Goal: Book appointment/travel/reservation

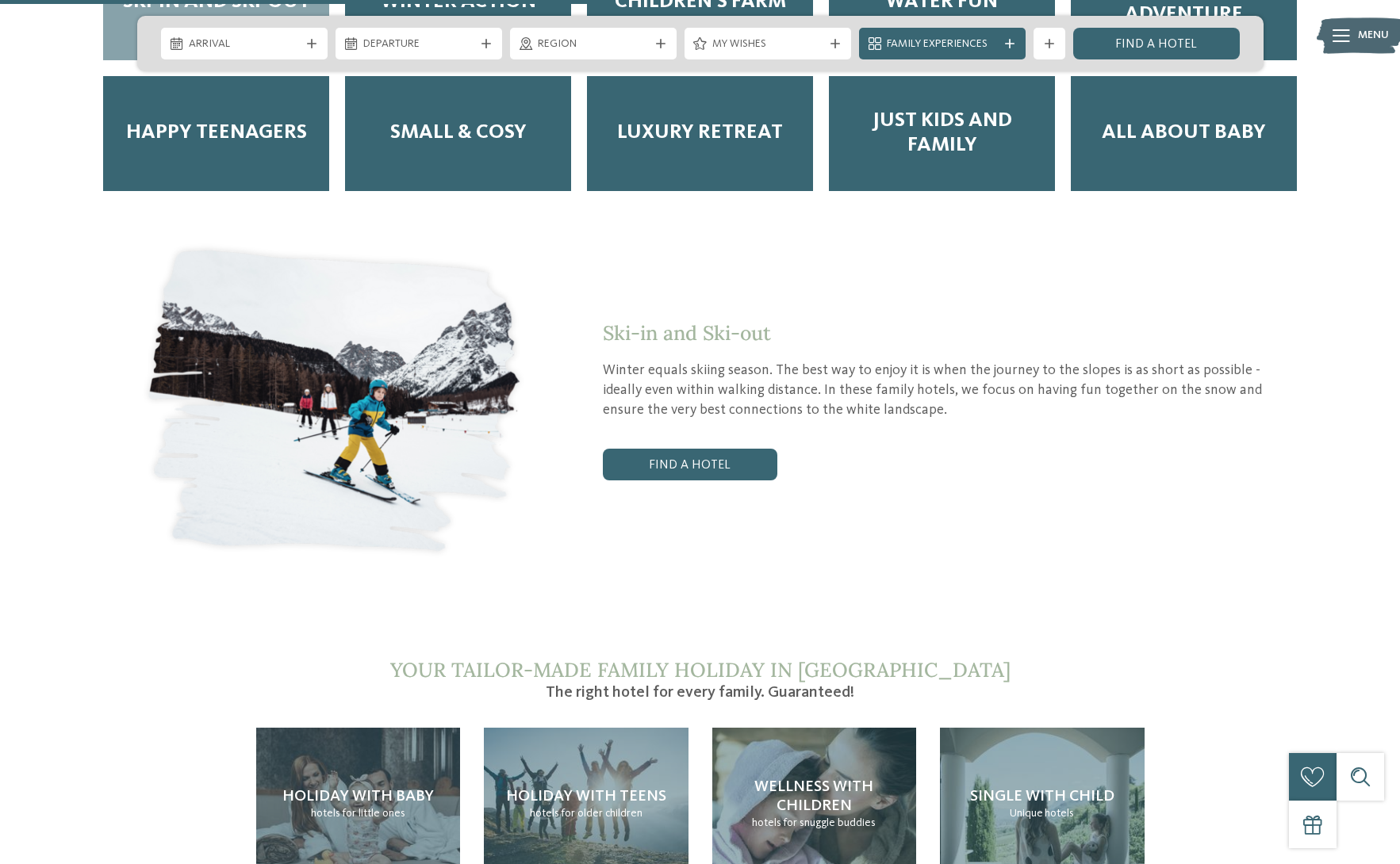
scroll to position [3092, 0]
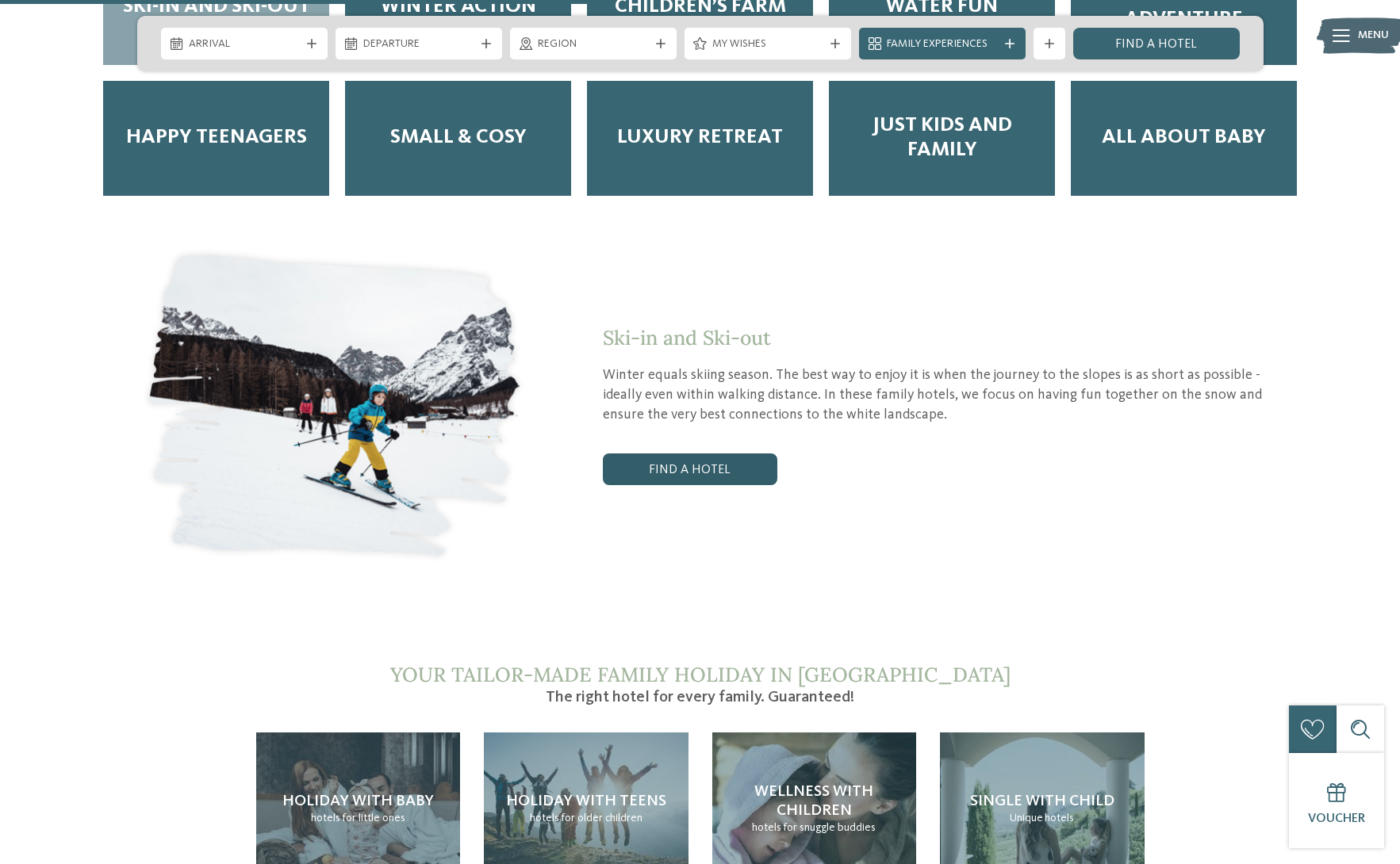
click at [734, 453] on link "Find a hotel" at bounding box center [689, 469] width 174 height 31
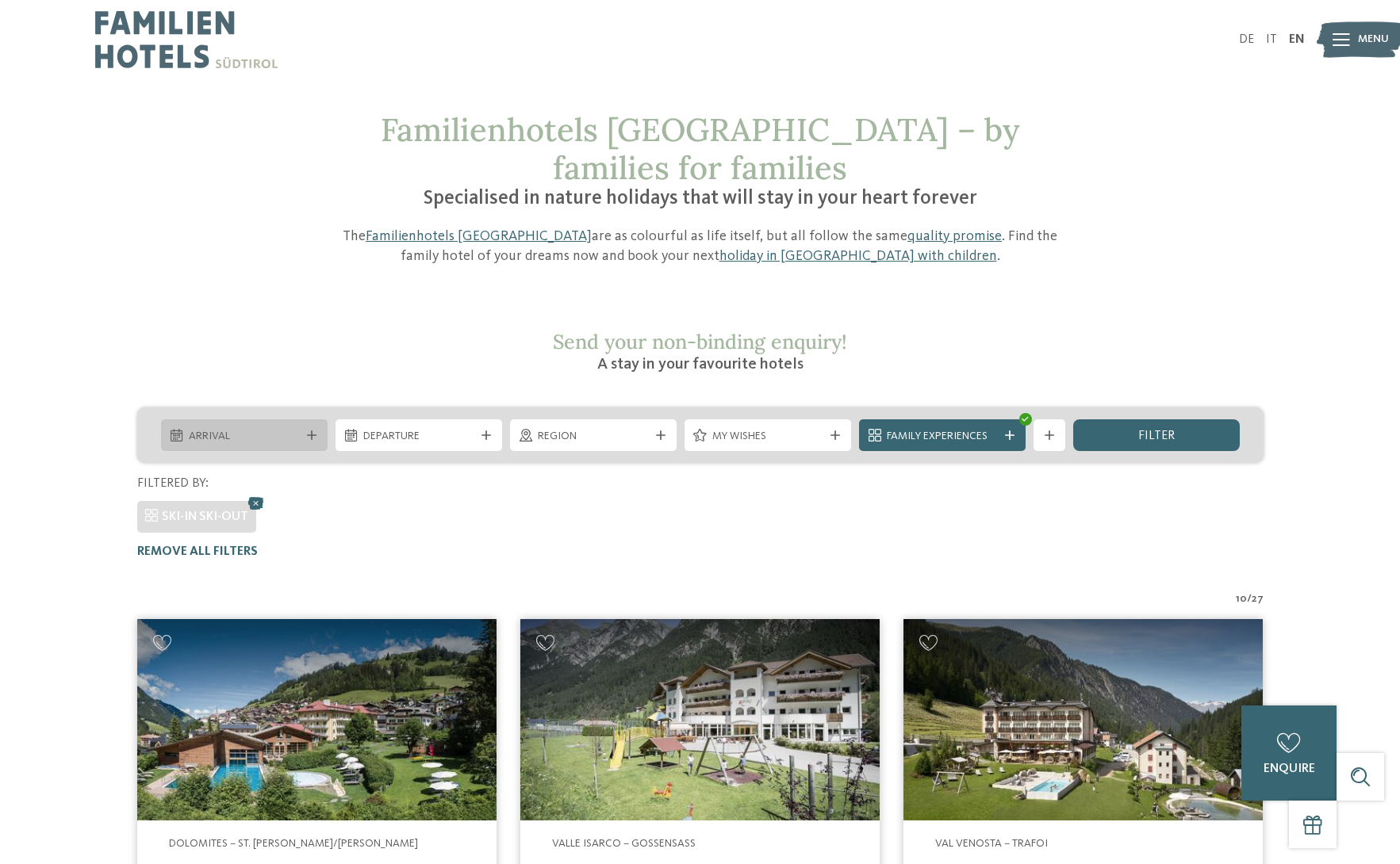
click at [276, 429] on span "Arrival" at bounding box center [244, 436] width 111 height 16
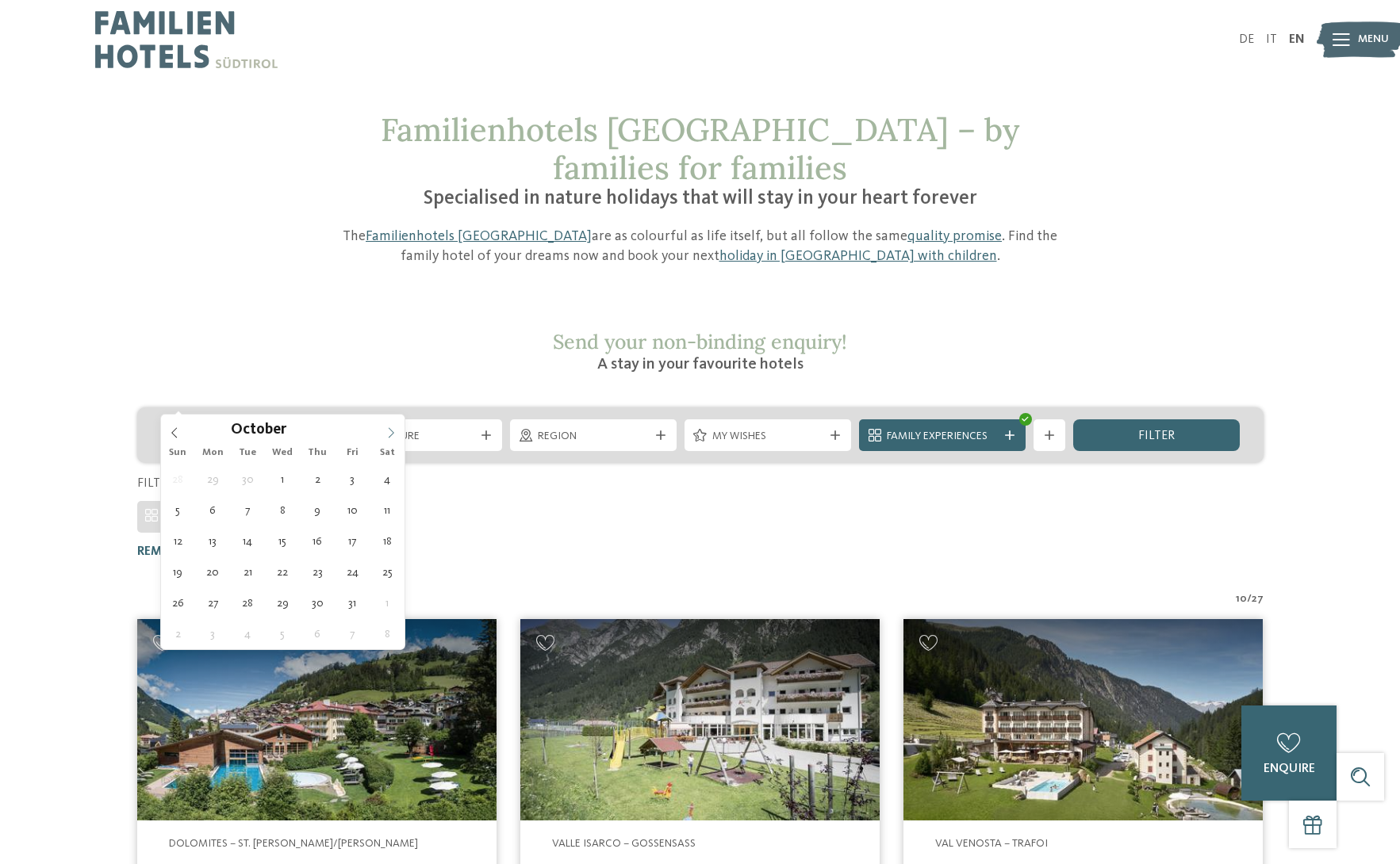
click at [390, 433] on icon at bounding box center [390, 432] width 11 height 11
type input "****"
click at [390, 433] on icon at bounding box center [390, 432] width 11 height 11
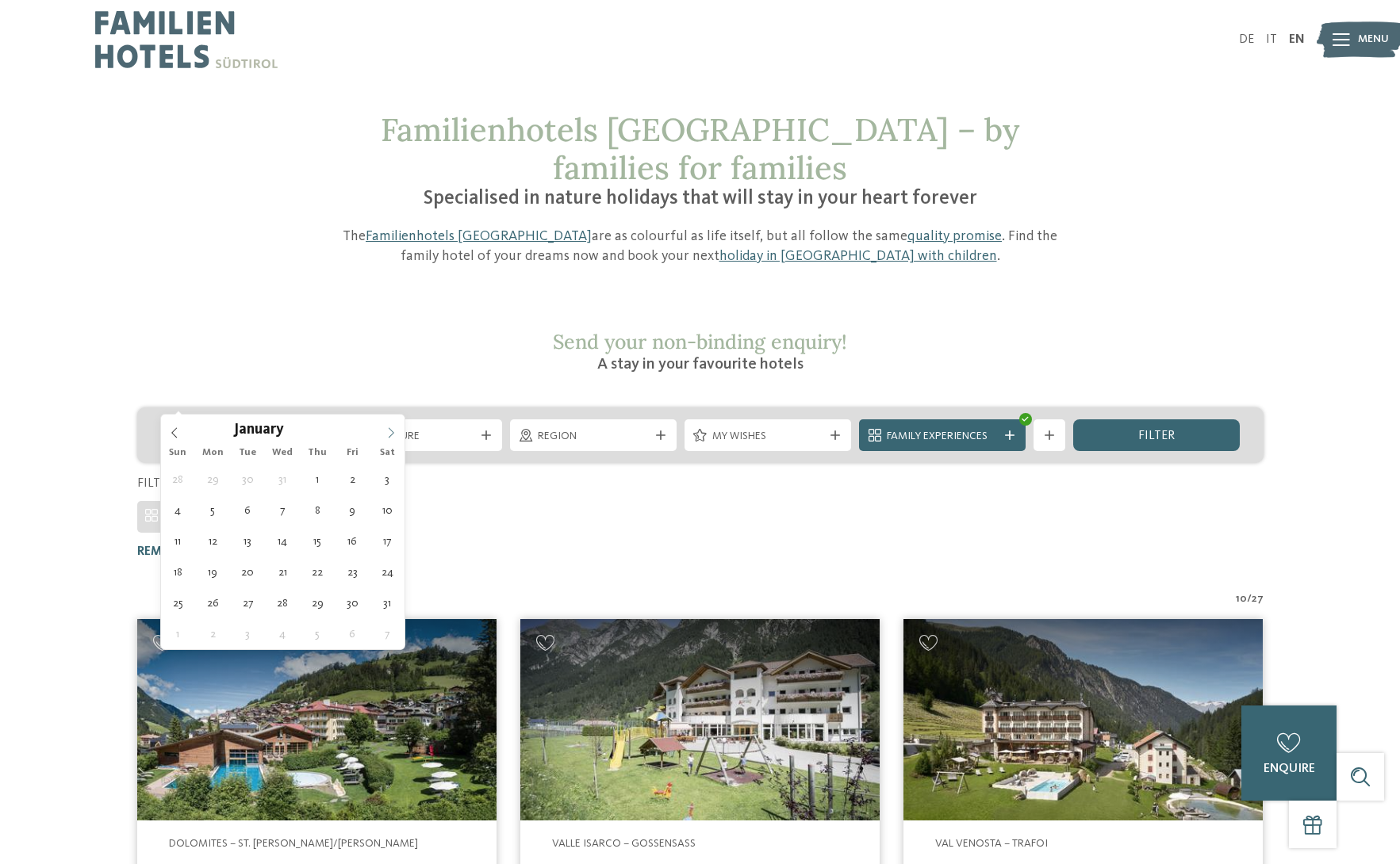
click at [390, 431] on icon at bounding box center [390, 432] width 11 height 11
type div "14.02.2026"
type input "****"
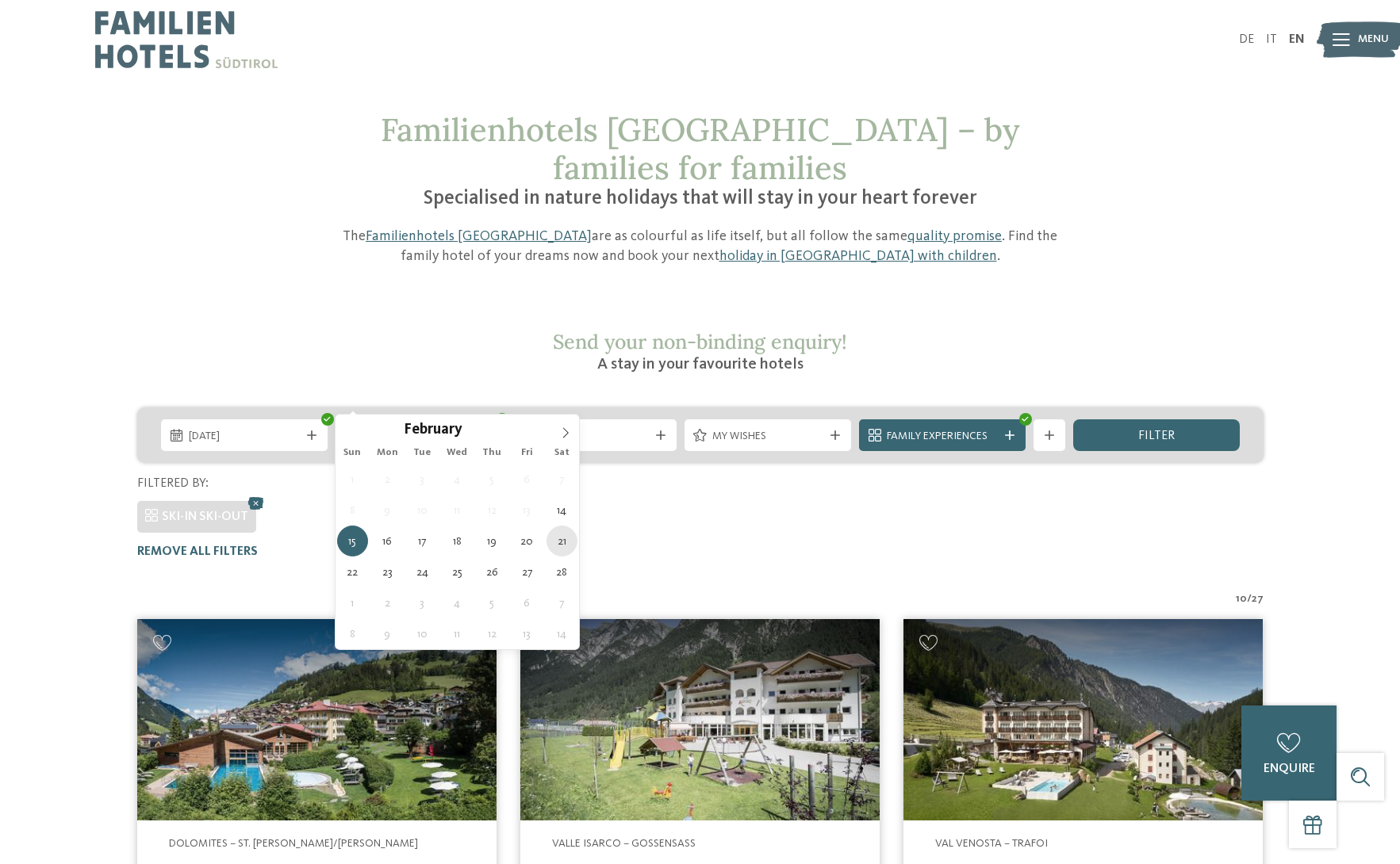
type div "21.02.2026"
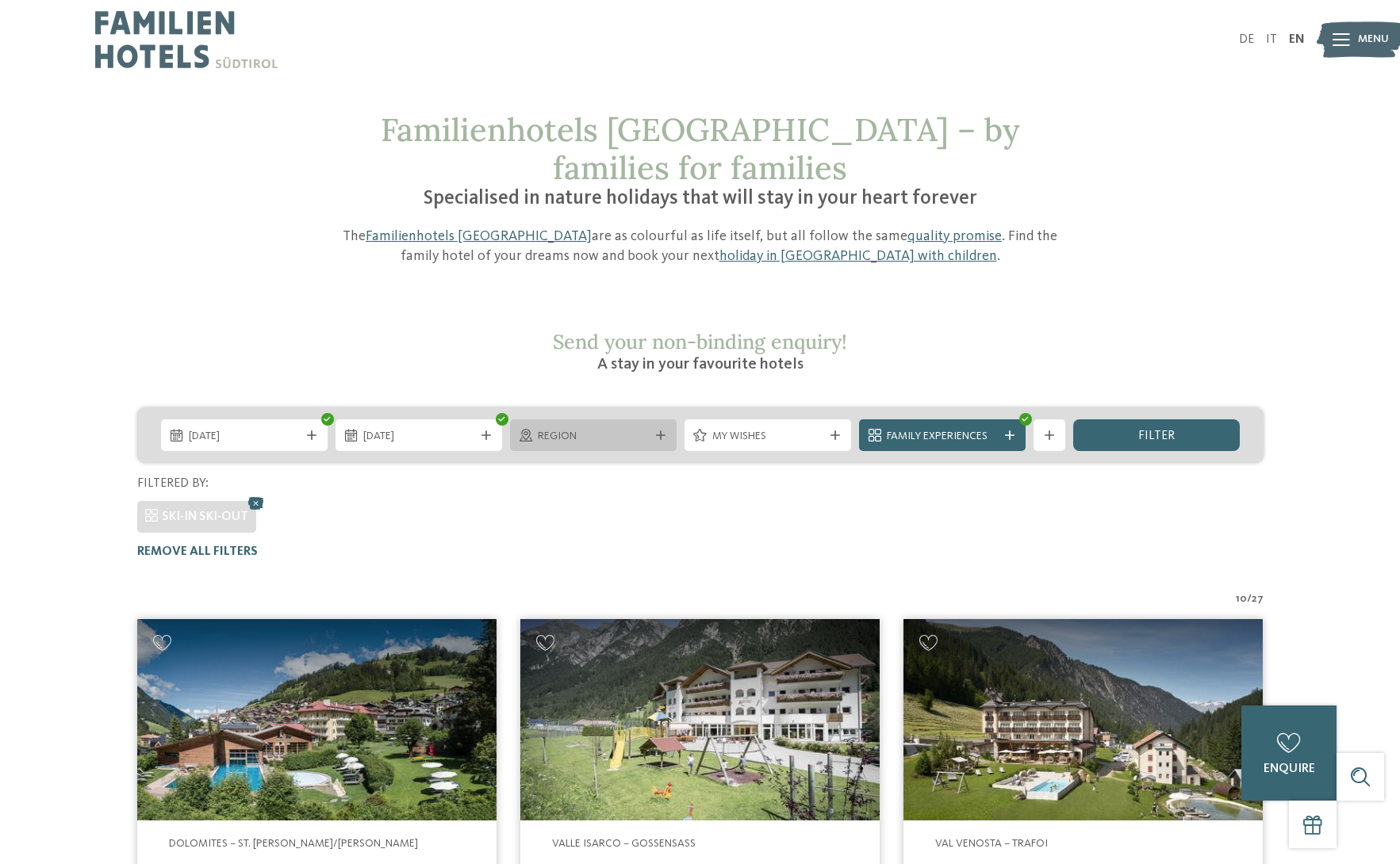
click at [643, 429] on span "Region" at bounding box center [593, 436] width 111 height 16
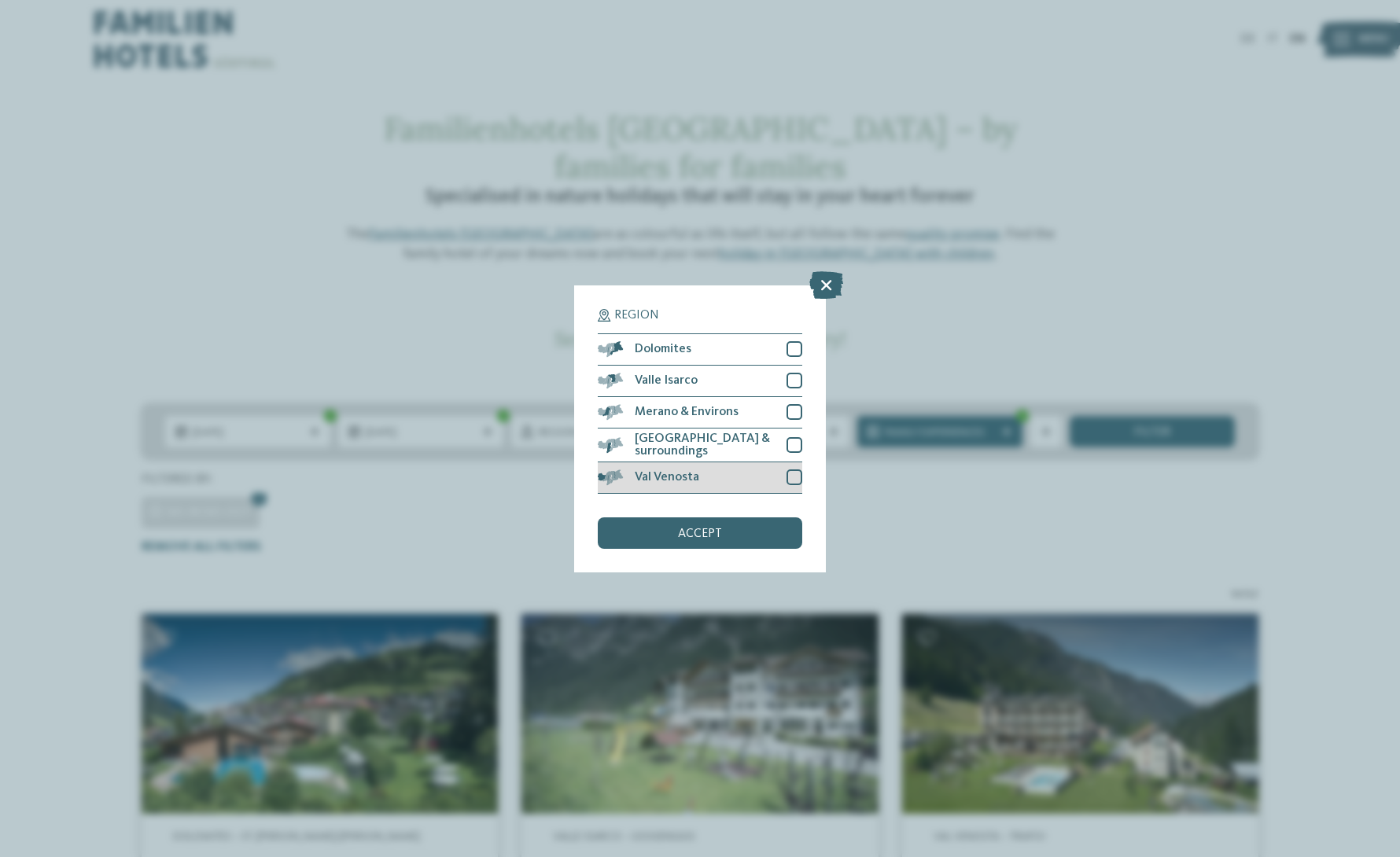
click at [796, 474] on div at bounding box center [794, 477] width 16 height 16
click at [796, 446] on div at bounding box center [794, 445] width 16 height 16
click at [797, 415] on div at bounding box center [794, 411] width 16 height 16
drag, startPoint x: 797, startPoint y: 389, endPoint x: 793, endPoint y: 365, distance: 24.3
click at [797, 384] on div at bounding box center [794, 380] width 16 height 16
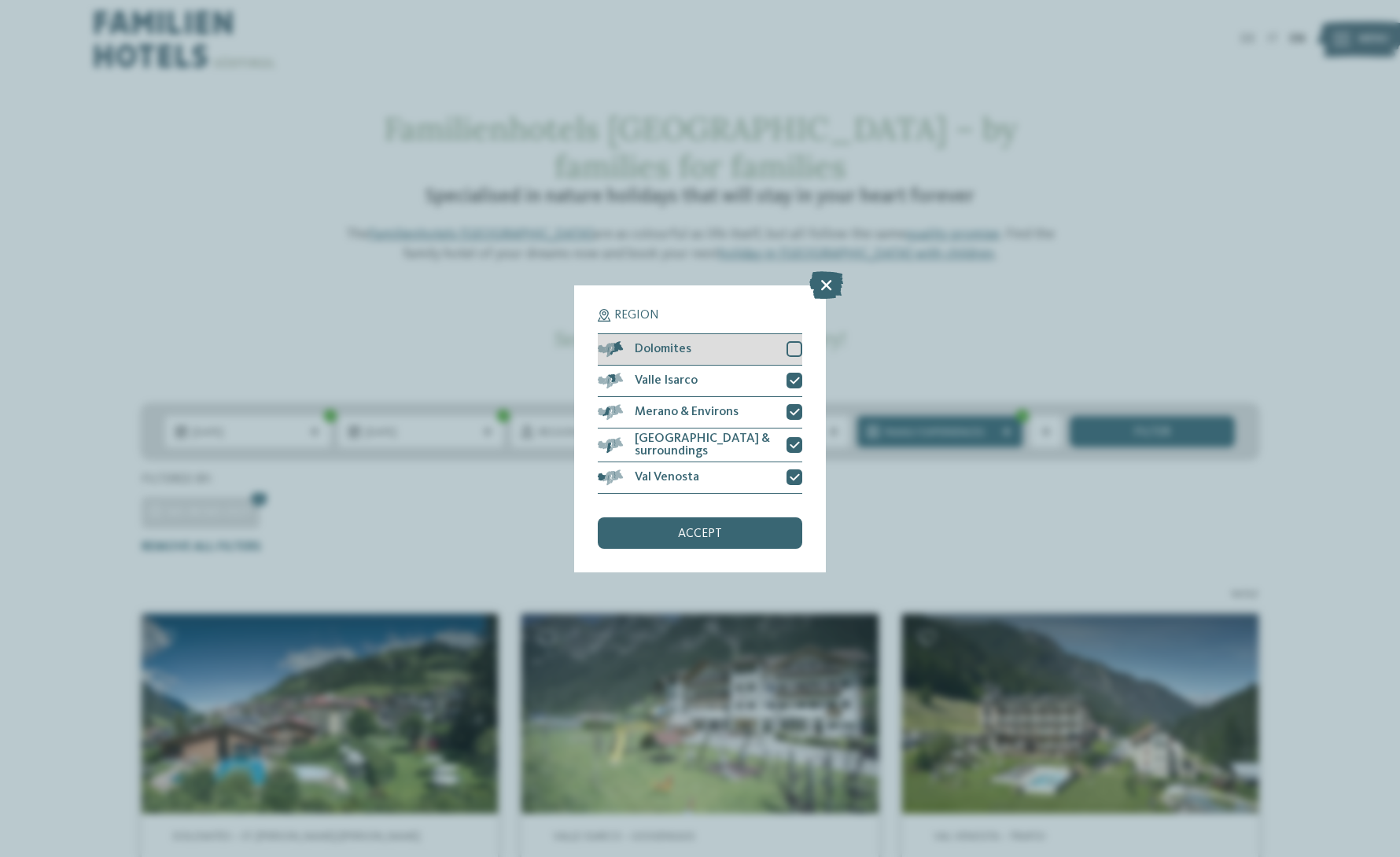
click at [792, 344] on div at bounding box center [794, 349] width 16 height 16
click at [747, 535] on div "accept" at bounding box center [700, 533] width 205 height 31
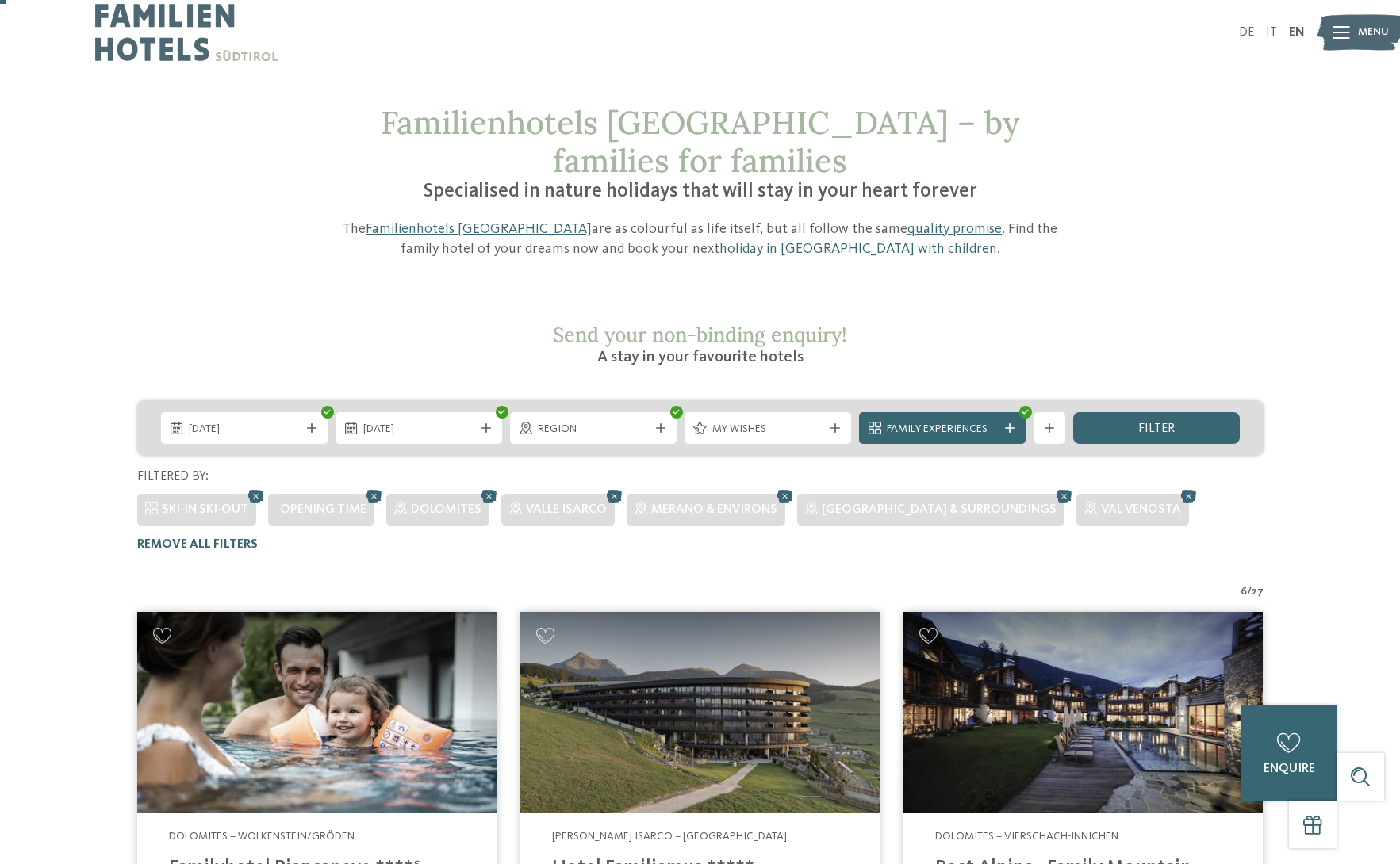
scroll to position [7, 0]
click at [234, 502] on div "SKI-IN SKI-OUT" at bounding box center [205, 510] width 87 height 17
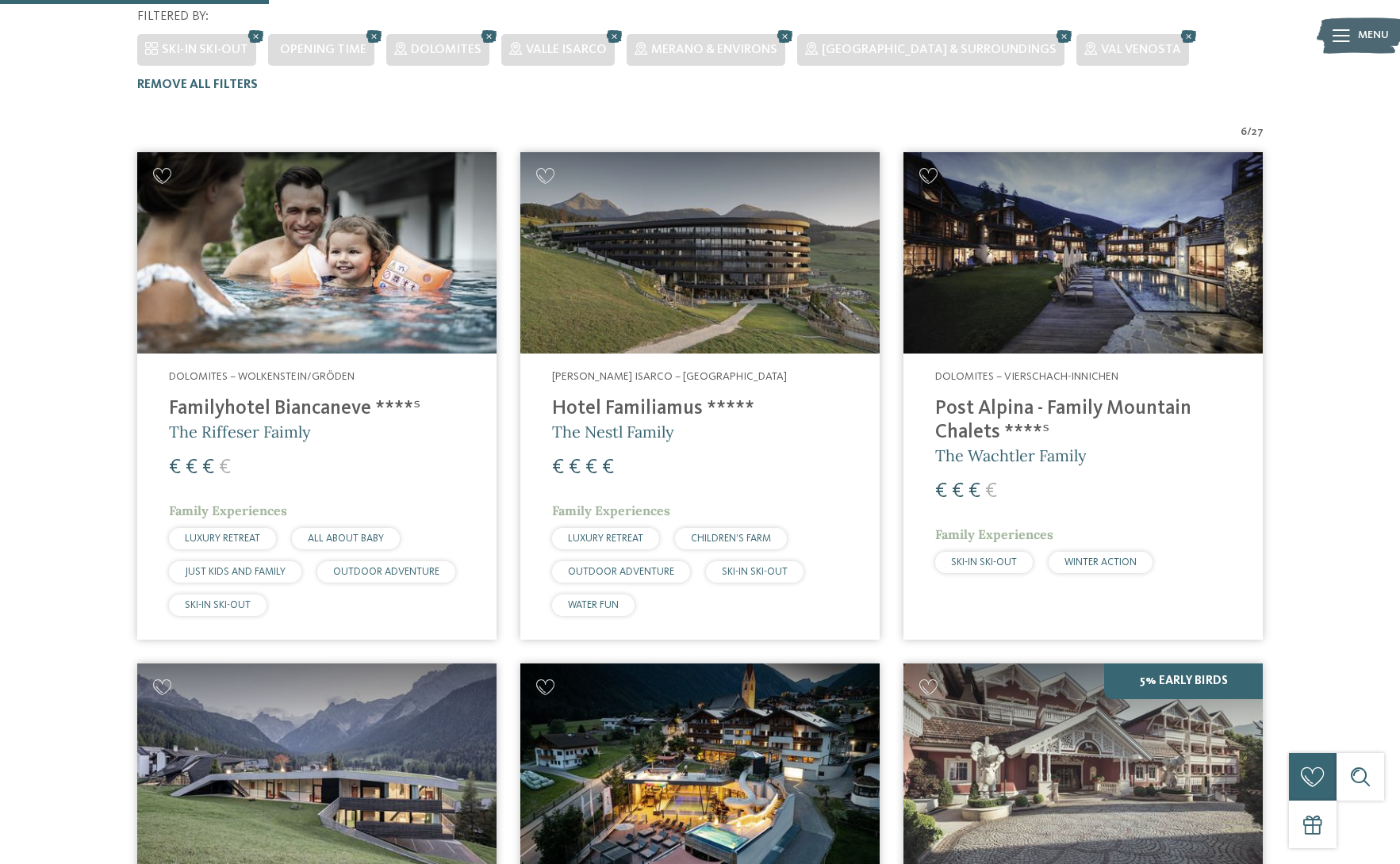
scroll to position [793, 0]
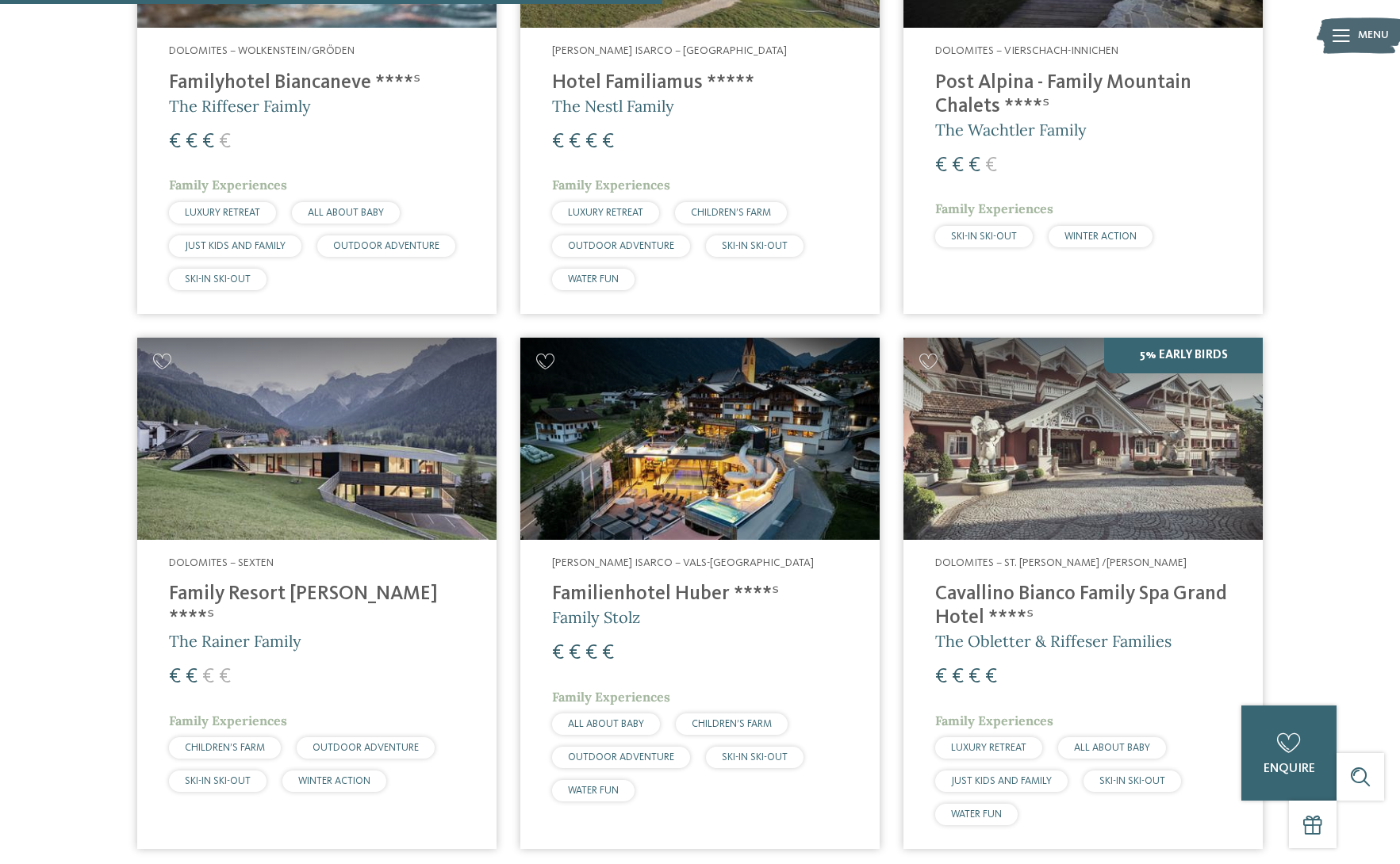
click at [712, 446] on img at bounding box center [700, 439] width 360 height 202
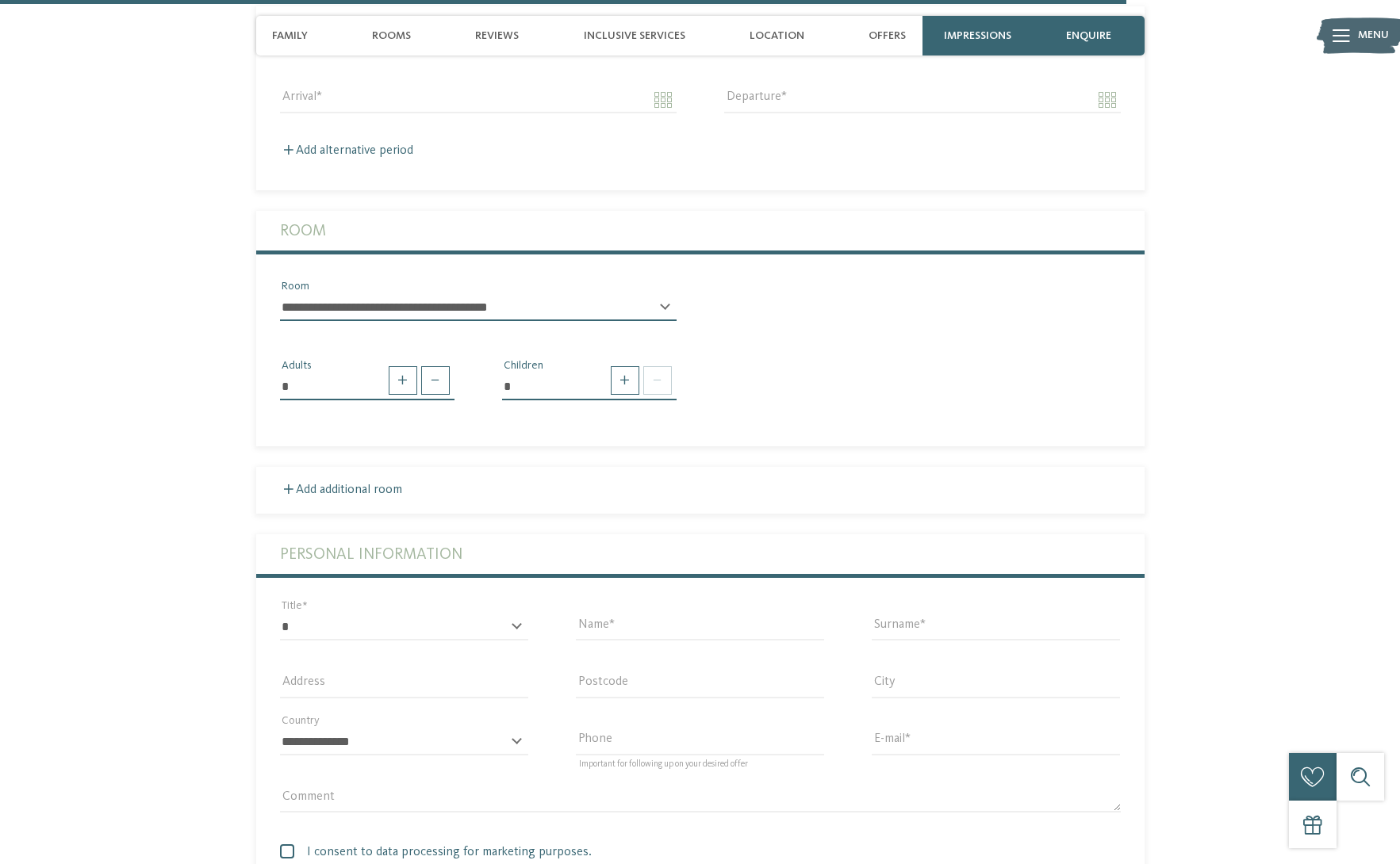
scroll to position [4360, 0]
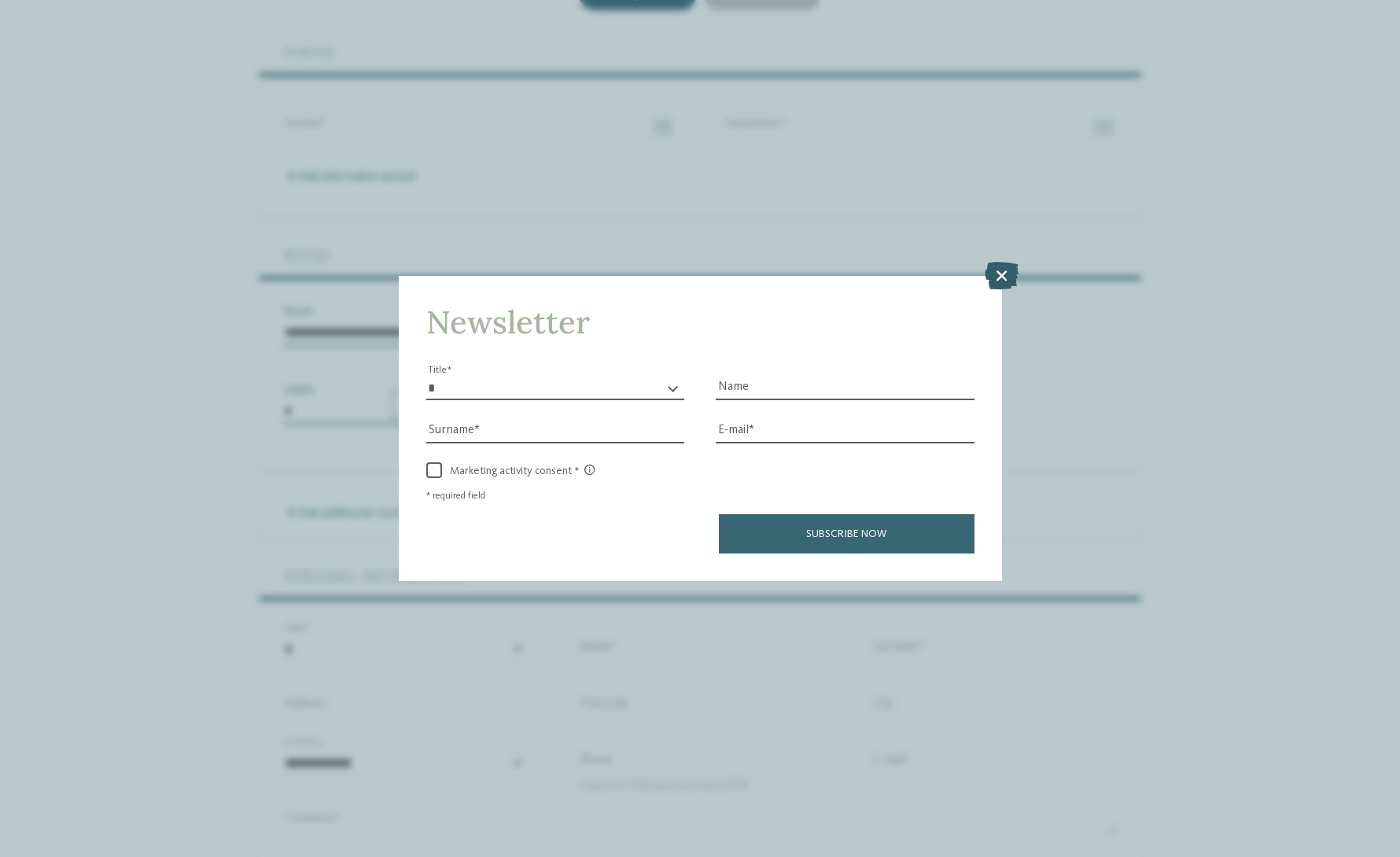
click at [1003, 275] on icon at bounding box center [1002, 275] width 34 height 28
